Goal: Task Accomplishment & Management: Manage account settings

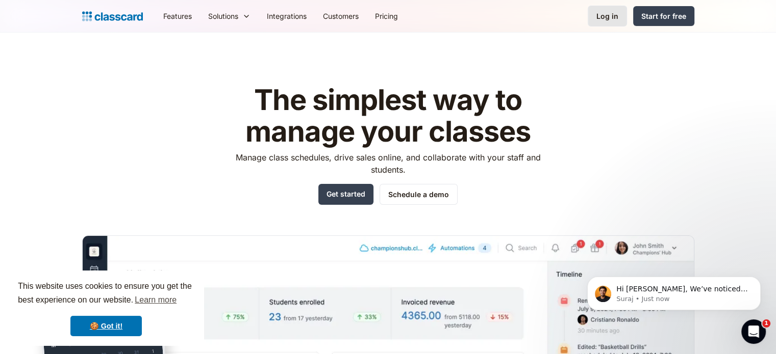
click at [609, 21] on div "Log in" at bounding box center [607, 16] width 22 height 11
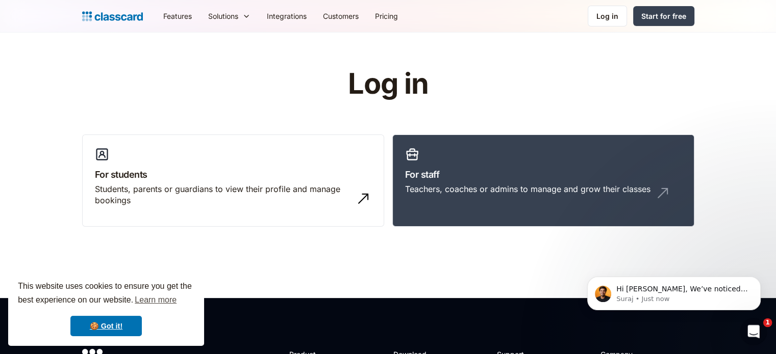
click at [752, 323] on icon "Open Intercom Messenger" at bounding box center [752, 330] width 17 height 17
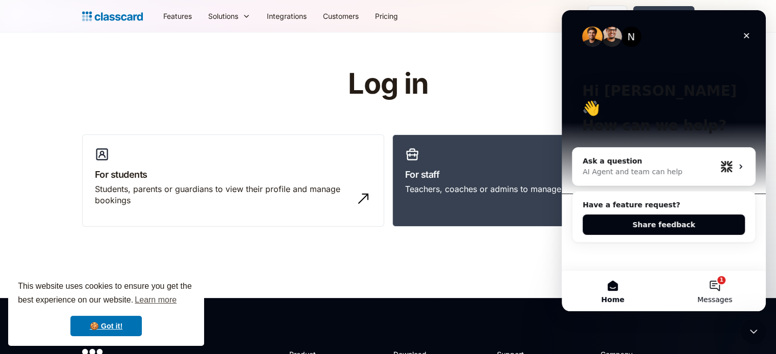
click at [718, 283] on button "1 Messages" at bounding box center [714, 291] width 102 height 41
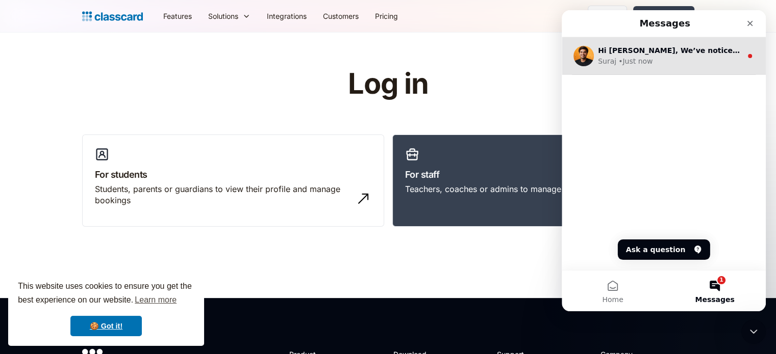
click at [684, 57] on div "Suraj • Just now" at bounding box center [670, 61] width 144 height 11
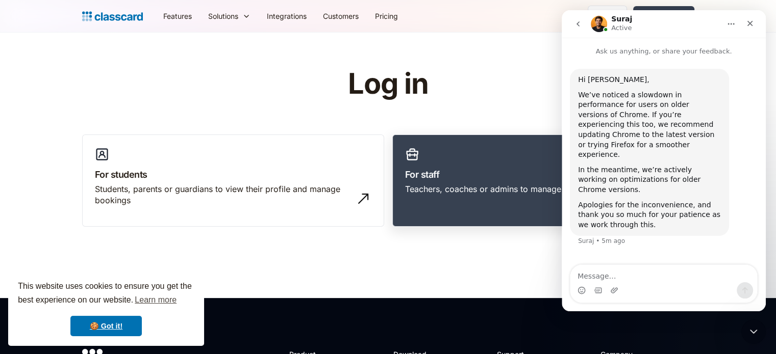
click at [407, 185] on div "Teachers, coaches or admins to manage and grow their classes" at bounding box center [527, 189] width 245 height 11
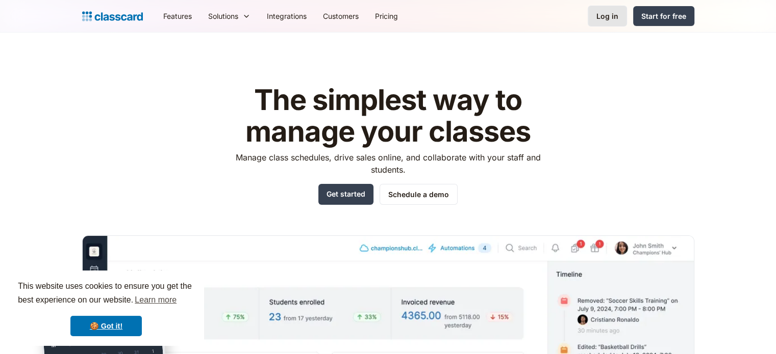
click at [604, 17] on div "Log in" at bounding box center [607, 16] width 22 height 11
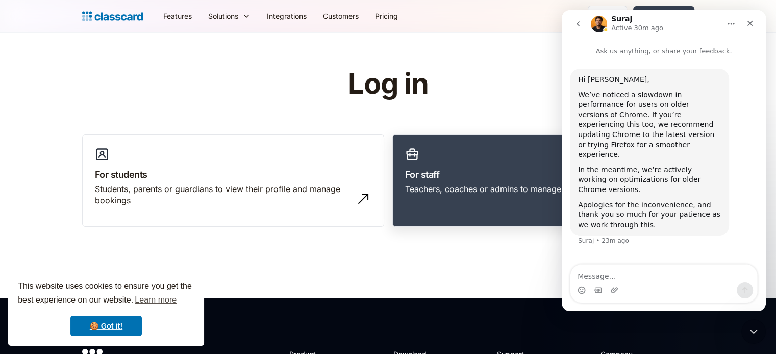
click at [533, 164] on link "For staff Teachers, coaches or admins to manage and grow their classes" at bounding box center [543, 181] width 302 height 93
